Goal: Information Seeking & Learning: Understand process/instructions

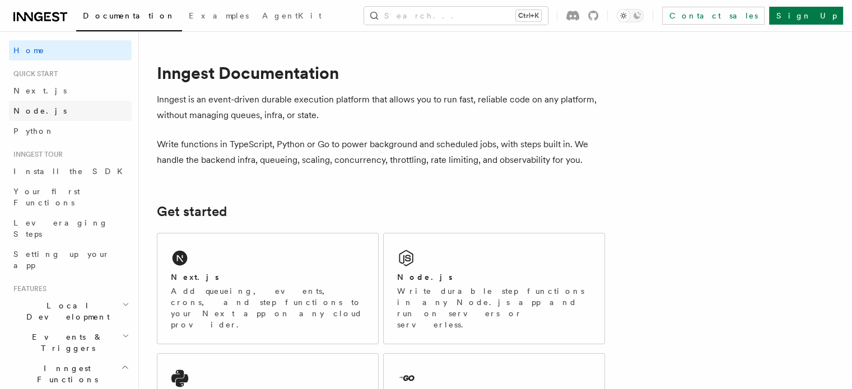
click at [58, 108] on link "Node.js" at bounding box center [70, 111] width 123 height 20
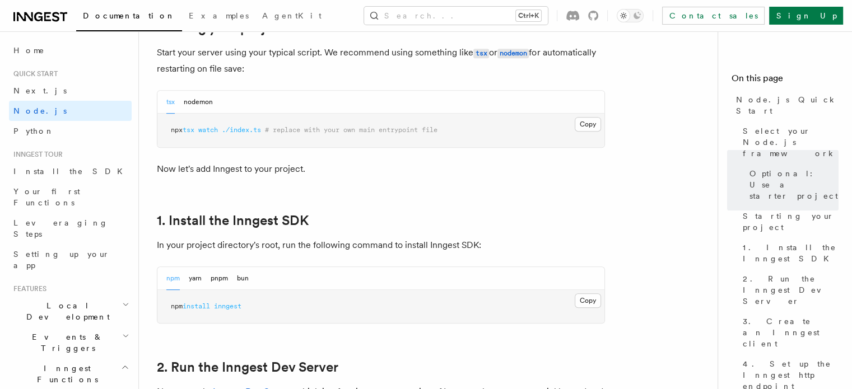
scroll to position [616, 0]
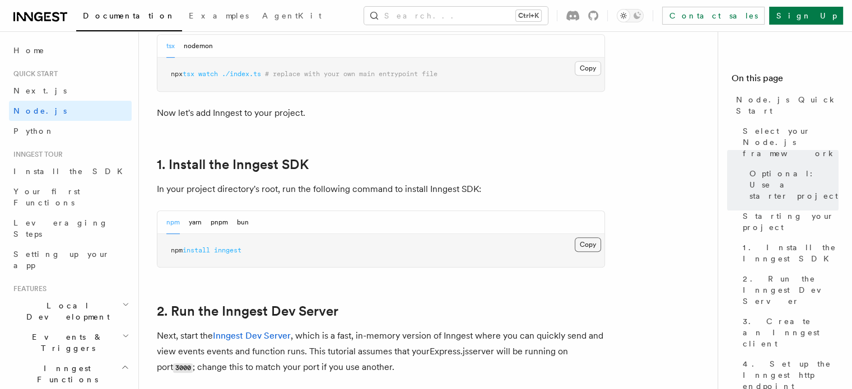
click at [578, 242] on button "Copy Copied" at bounding box center [588, 244] width 26 height 15
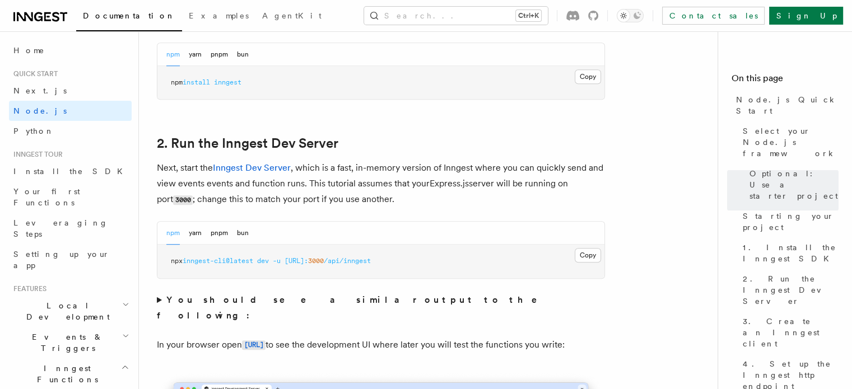
scroll to position [672, 0]
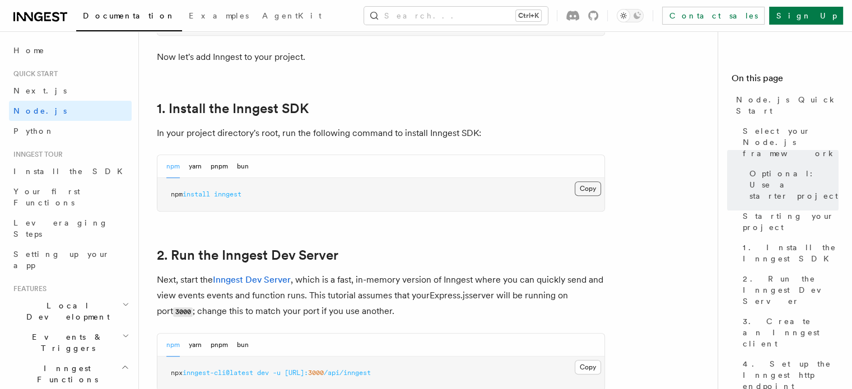
click at [593, 190] on button "Copy Copied" at bounding box center [588, 188] width 26 height 15
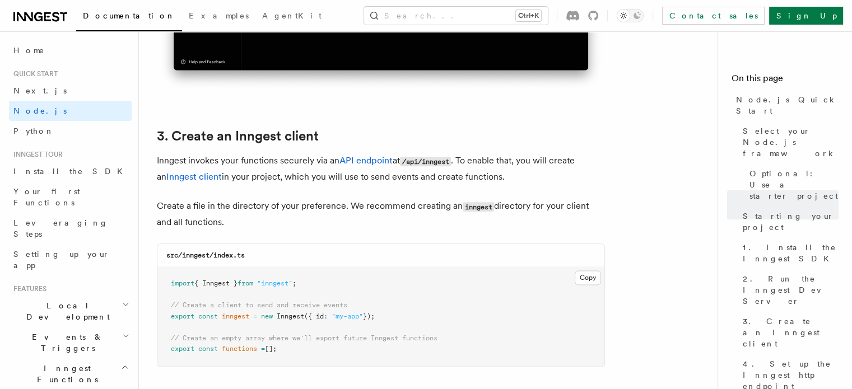
scroll to position [1456, 0]
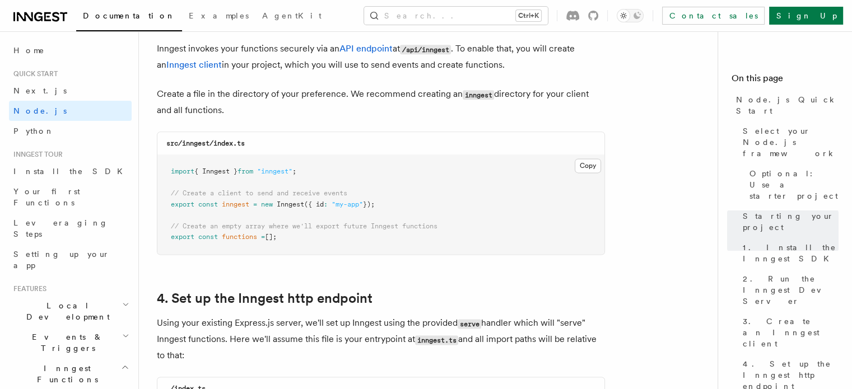
drag, startPoint x: 384, startPoint y: 204, endPoint x: 165, endPoint y: 177, distance: 220.7
click at [165, 177] on pre "import { Inngest } from "inngest" ; // Create a client to send and receive even…" at bounding box center [380, 204] width 447 height 99
copy code "import { Inngest } from "inngest" ; // Create a client to send and receive even…"
drag, startPoint x: 292, startPoint y: 237, endPoint x: 151, endPoint y: 223, distance: 141.3
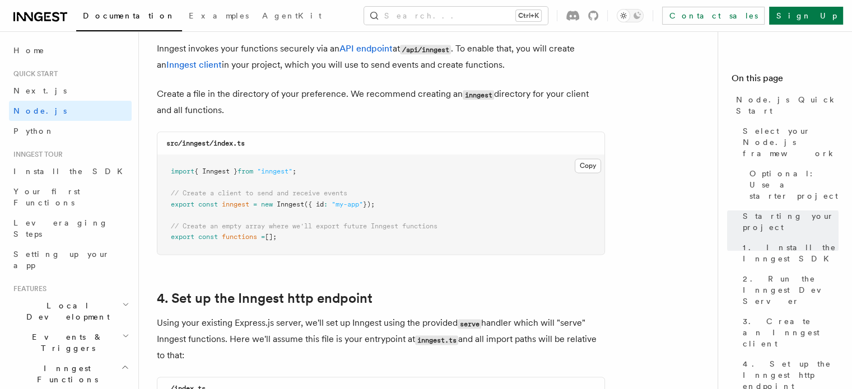
copy code "// Create an empty array where we'll export future Inngest functions export con…"
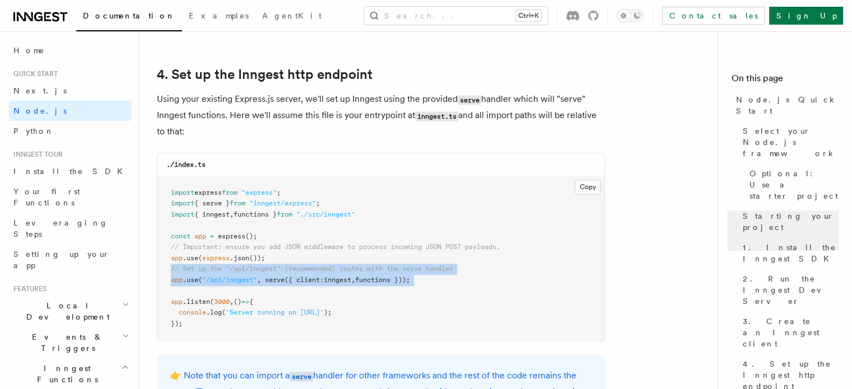
drag, startPoint x: 186, startPoint y: 293, endPoint x: 164, endPoint y: 273, distance: 30.1
click at [164, 273] on pre "import express from "express" ; import { serve } from "inngest/express" ; impor…" at bounding box center [380, 258] width 447 height 165
copy code "// Set up the "/api/inngest" (recommended) routes with the serve handler app .u…"
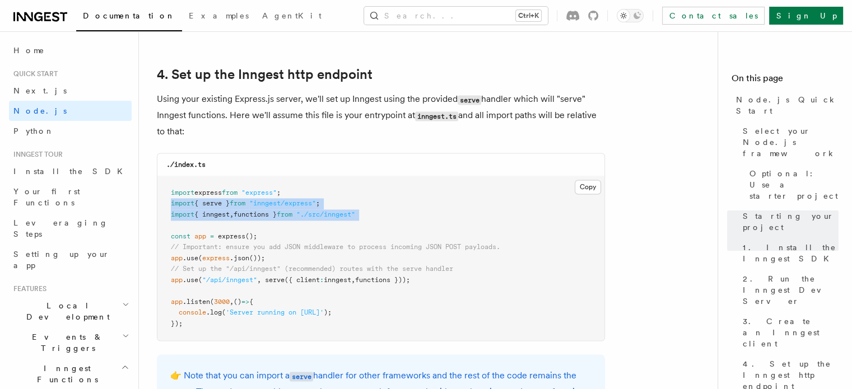
drag, startPoint x: 173, startPoint y: 224, endPoint x: 166, endPoint y: 203, distance: 21.8
click at [166, 203] on pre "import express from "express" ; import { serve } from "inngest/express" ; impor…" at bounding box center [380, 258] width 447 height 165
copy code "import { serve } from "inngest/express" ; import { inngest , functions } from "…"
